Goal: Navigation & Orientation: Find specific page/section

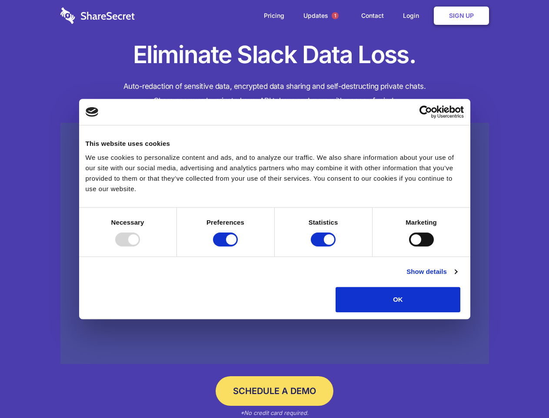
click at [140, 246] on div at bounding box center [127, 239] width 25 height 14
click at [238, 246] on input "Preferences" at bounding box center [225, 239] width 25 height 14
checkbox input "false"
click at [324, 246] on input "Statistics" at bounding box center [323, 239] width 25 height 14
checkbox input "false"
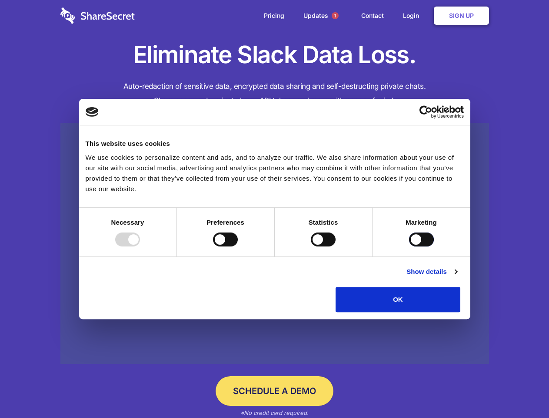
click at [409, 246] on input "Marketing" at bounding box center [421, 239] width 25 height 14
checkbox input "true"
click at [457, 277] on link "Show details" at bounding box center [432, 271] width 50 height 10
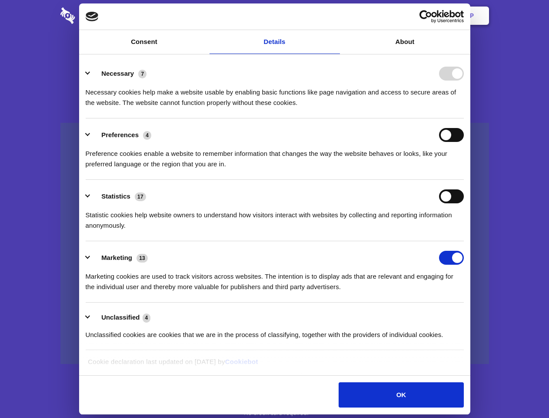
click at [464, 118] on li "Necessary 7 Necessary cookies help make a website usable by enabling basic func…" at bounding box center [275, 87] width 378 height 61
click at [335, 16] on span "1" at bounding box center [335, 15] width 7 height 7
